Goal: Information Seeking & Learning: Understand process/instructions

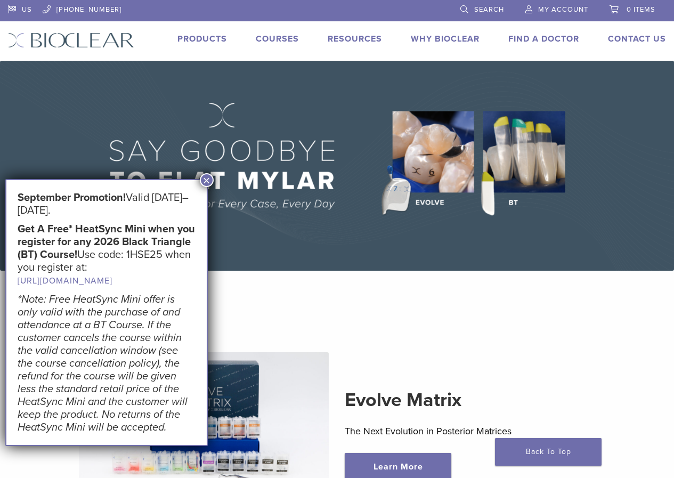
click at [213, 181] on button "×" at bounding box center [207, 180] width 14 height 14
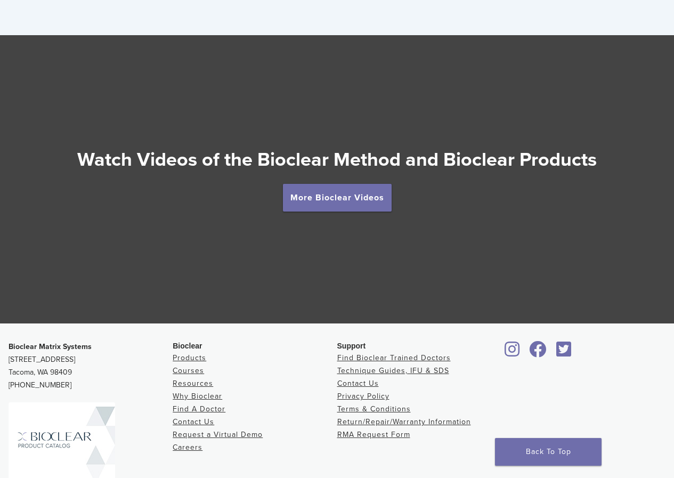
scroll to position [1817, 0]
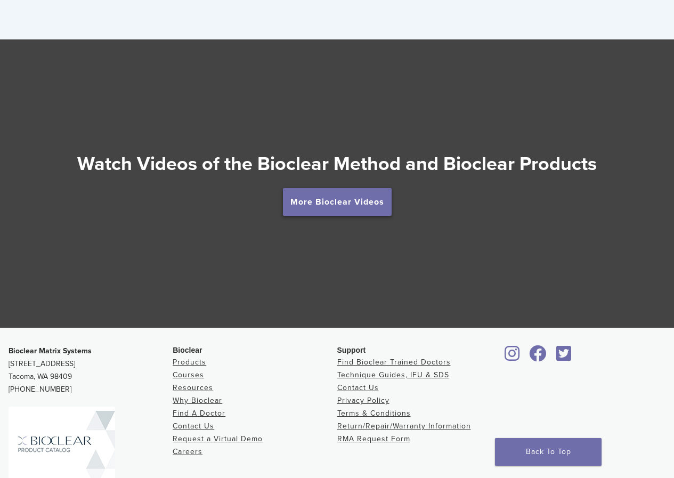
click at [369, 200] on link "More Bioclear Videos" at bounding box center [337, 202] width 109 height 28
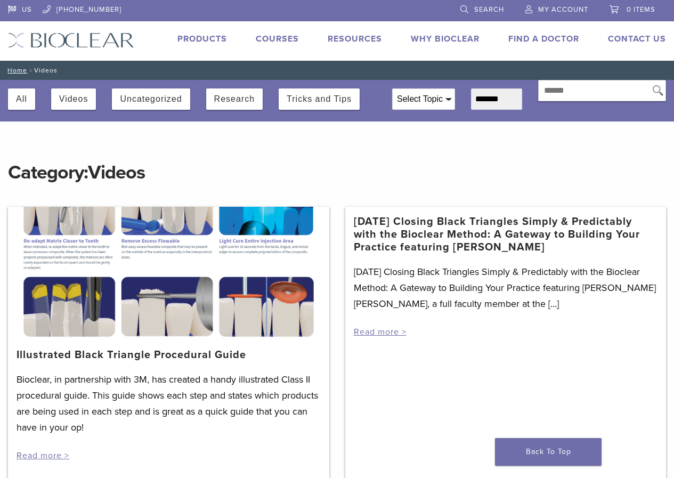
click at [76, 217] on div at bounding box center [168, 273] width 321 height 133
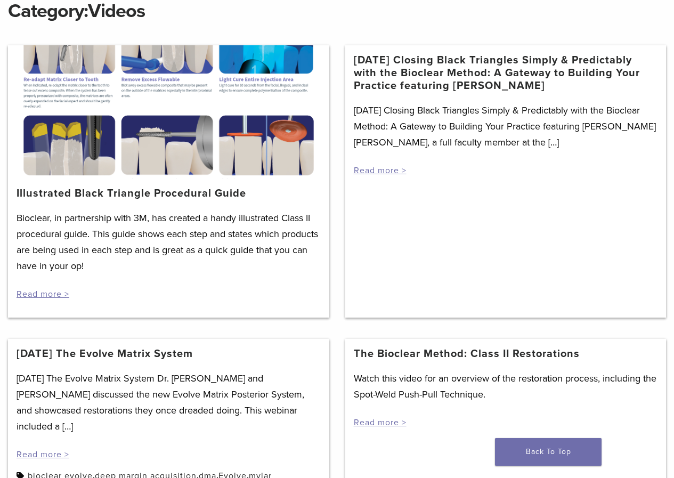
scroll to position [107, 0]
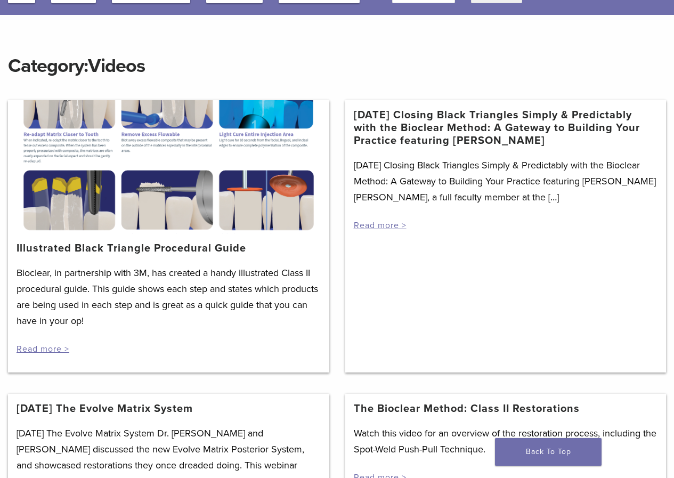
click at [66, 197] on div at bounding box center [168, 166] width 321 height 133
click at [53, 349] on link "Read more >" at bounding box center [43, 349] width 53 height 11
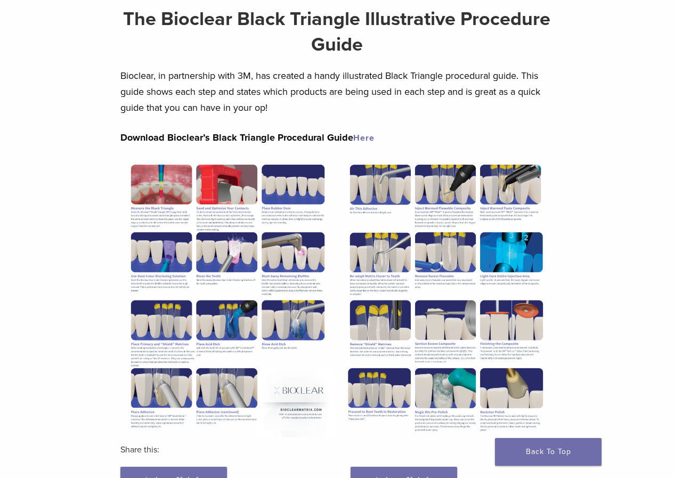
scroll to position [53, 0]
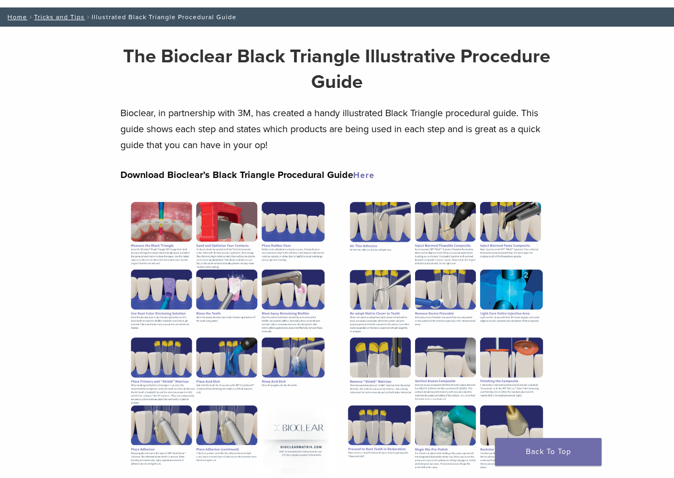
click at [180, 232] on img at bounding box center [227, 335] width 215 height 278
click at [364, 178] on link "Here" at bounding box center [363, 175] width 21 height 11
